Goal: Task Accomplishment & Management: Manage account settings

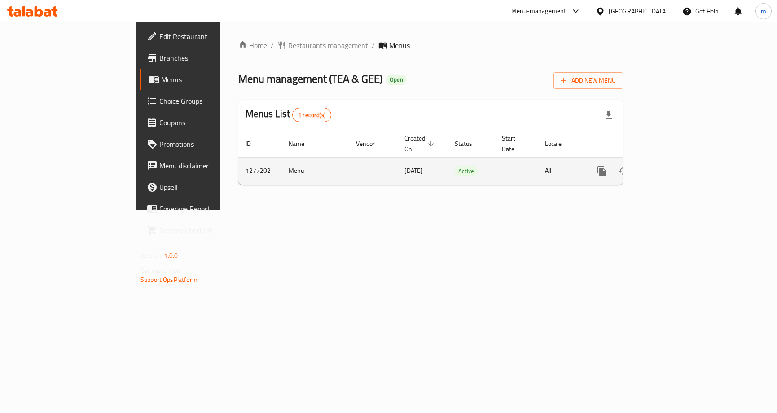
click at [672, 166] on icon "enhanced table" at bounding box center [666, 171] width 11 height 11
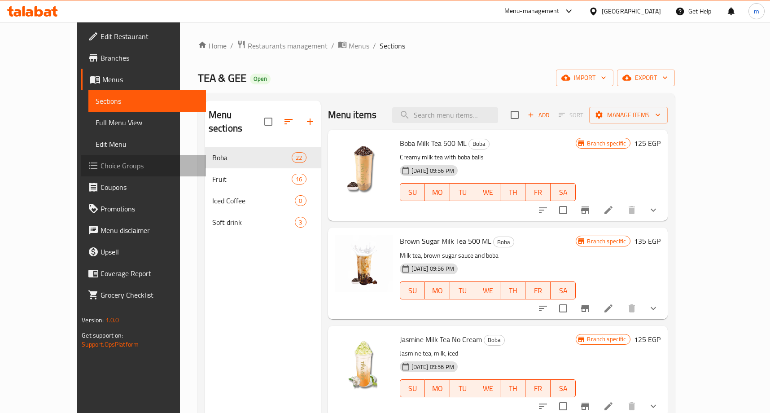
click at [101, 170] on span "Choice Groups" at bounding box center [150, 165] width 98 height 11
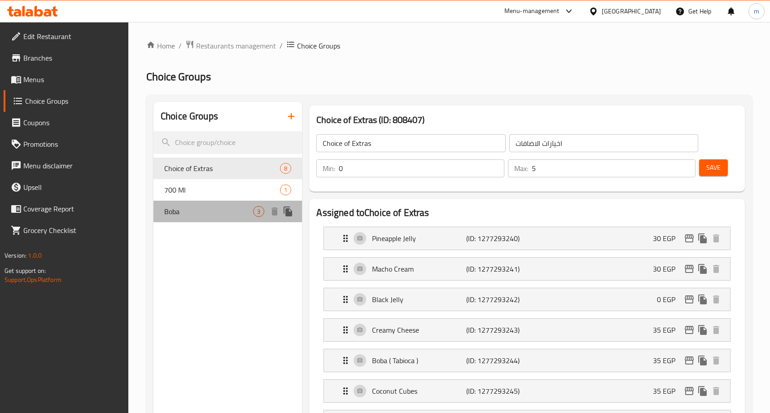
click at [188, 218] on div "Boba 3" at bounding box center [227, 212] width 149 height 22
type input "Boba"
type input "بوبه"
type input "1"
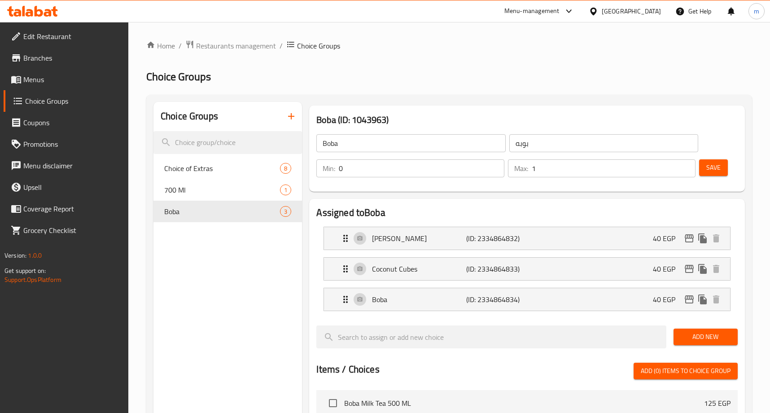
click at [472, 57] on div "Home / Restaurants management / Choice Groups Choice Groups Choice Groups Choic…" at bounding box center [449, 377] width 606 height 675
click at [390, 49] on ol "Home / Restaurants management / Choice Groups" at bounding box center [449, 46] width 606 height 12
click at [225, 48] on span "Restaurants management" at bounding box center [236, 45] width 80 height 11
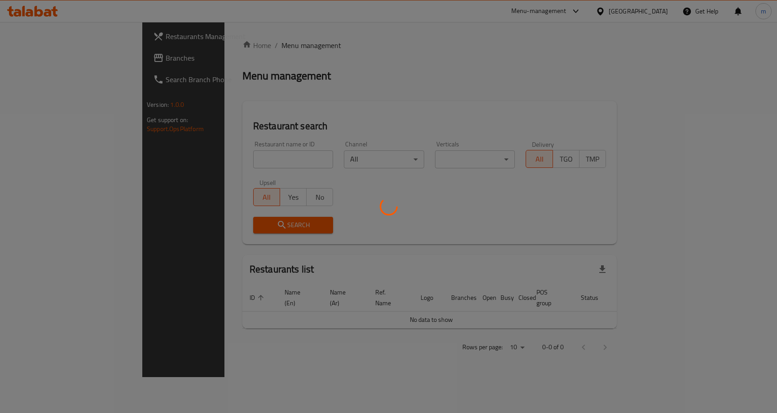
click at [32, 65] on div at bounding box center [388, 206] width 777 height 413
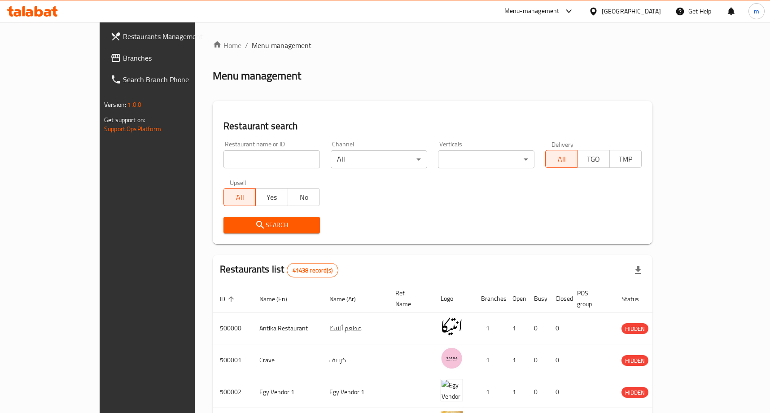
click at [32, 55] on div at bounding box center [385, 206] width 770 height 413
click at [100, 55] on div "Restaurants Management Branches Search Branch Phone Version: 1.0.0 Get support …" at bounding box center [385, 343] width 571 height 643
click at [123, 55] on span "Branches" at bounding box center [172, 58] width 98 height 11
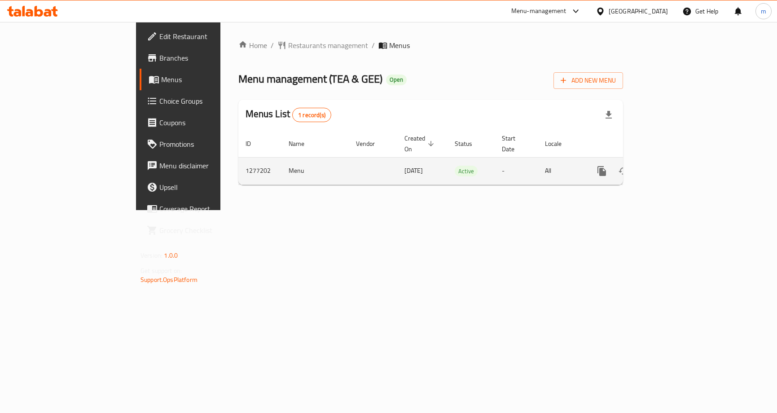
click at [672, 166] on icon "enhanced table" at bounding box center [666, 171] width 11 height 11
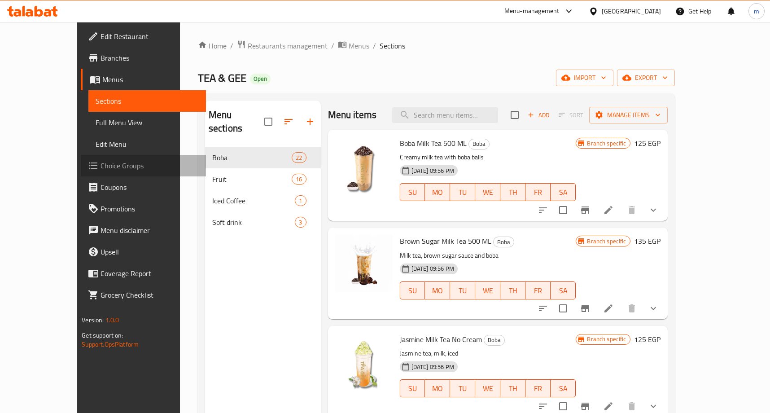
click at [101, 162] on span "Choice Groups" at bounding box center [150, 165] width 98 height 11
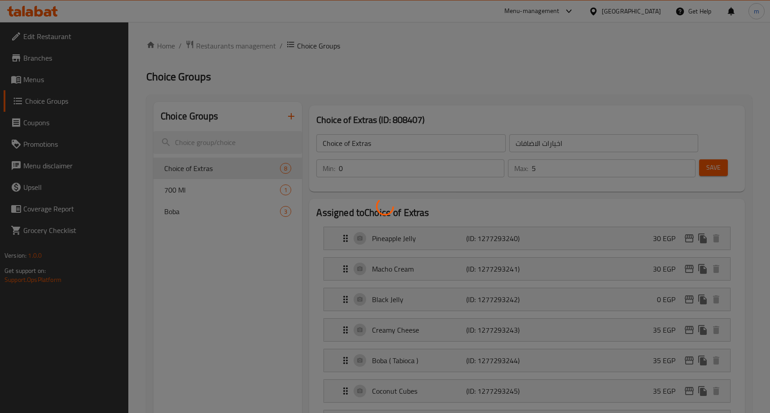
click at [231, 213] on div at bounding box center [385, 206] width 770 height 413
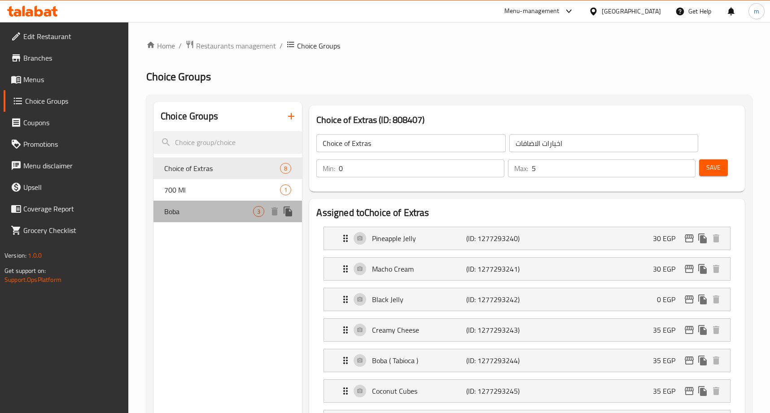
click at [231, 213] on span "Boba" at bounding box center [208, 211] width 89 height 11
type input "Boba"
type input "بوبه"
type input "1"
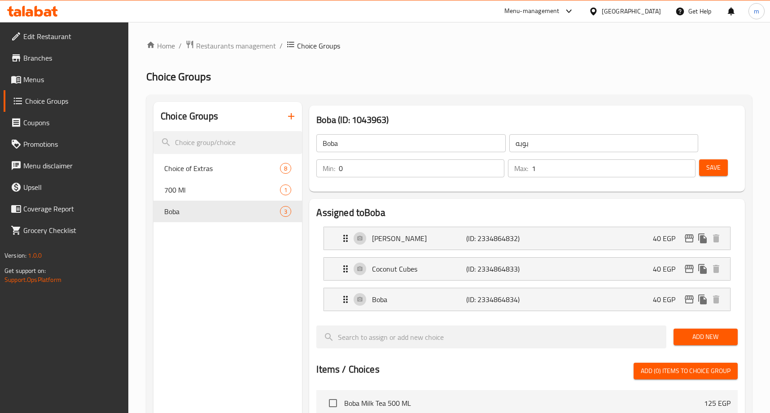
click at [548, 12] on div "Menu-management" at bounding box center [531, 11] width 55 height 11
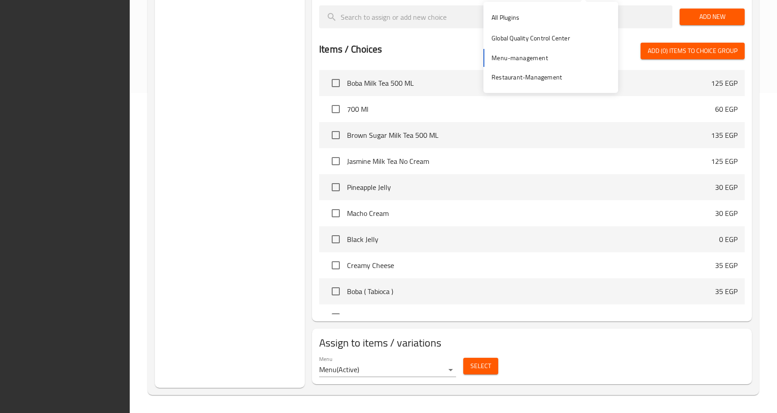
click at [213, 162] on div "Choice Groups Choice of Extras 8 700 Ml 1 Boba 3" at bounding box center [230, 85] width 150 height 606
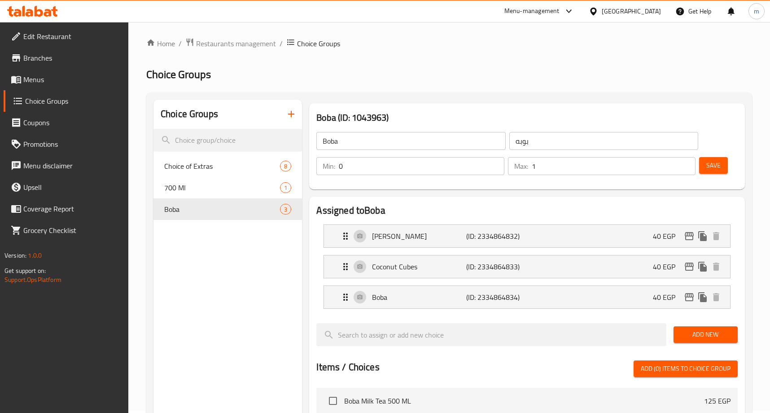
scroll to position [0, 0]
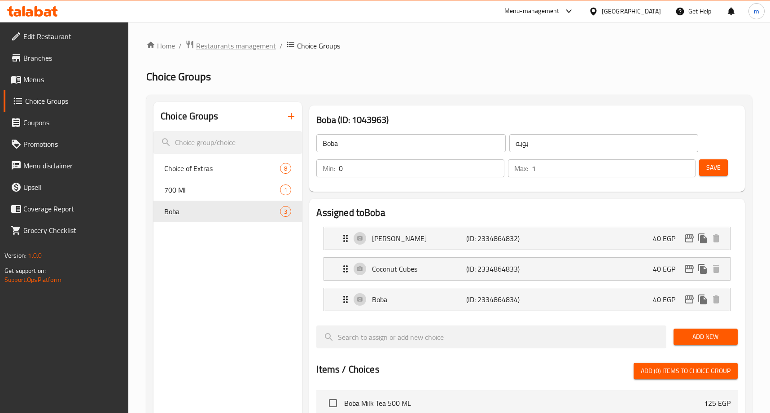
click at [255, 46] on span "Restaurants management" at bounding box center [236, 45] width 80 height 11
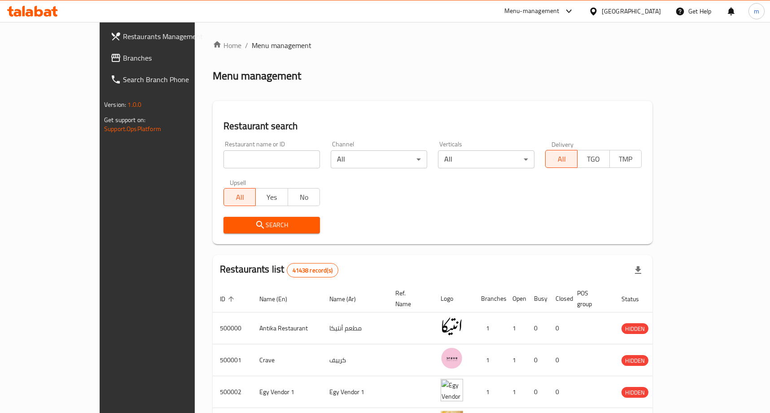
click at [100, 53] on div "Restaurants Management Branches Search Branch Phone Version: 1.0.0 Get support …" at bounding box center [385, 343] width 571 height 643
click at [123, 53] on span "Branches" at bounding box center [172, 58] width 98 height 11
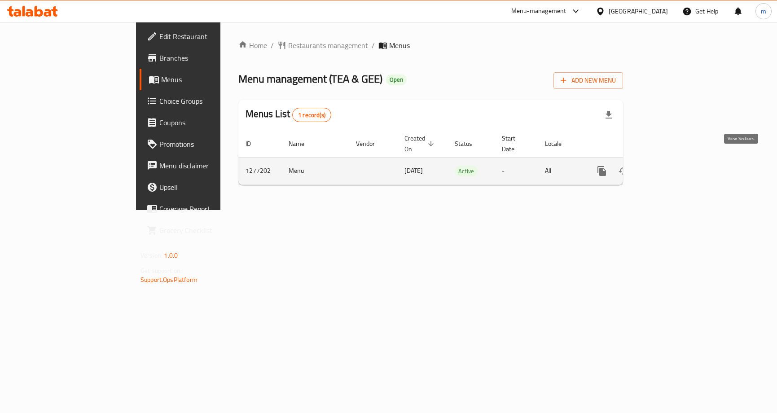
click at [677, 165] on link "enhanced table" at bounding box center [667, 171] width 22 height 22
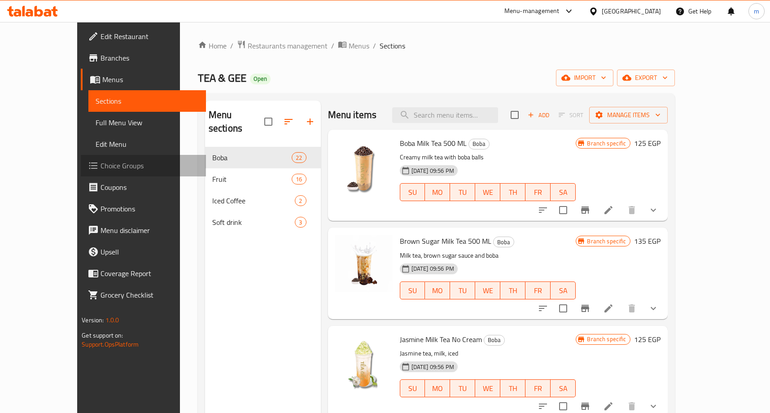
click at [101, 170] on span "Choice Groups" at bounding box center [150, 165] width 98 height 11
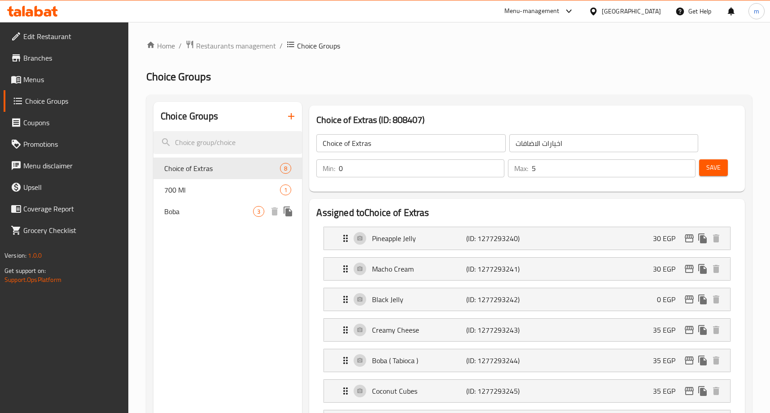
click at [178, 211] on span "Boba" at bounding box center [208, 211] width 89 height 11
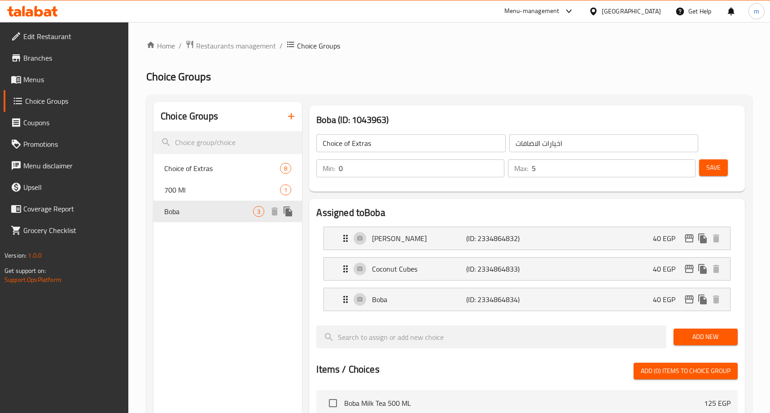
type input "Boba"
type input "بوبه"
type input "1"
click at [254, 53] on div "Home / Restaurants management / Choice Groups Choice Groups Choice Groups Choic…" at bounding box center [449, 377] width 606 height 675
click at [13, 58] on icon at bounding box center [16, 57] width 8 height 7
